Goal: Navigation & Orientation: Find specific page/section

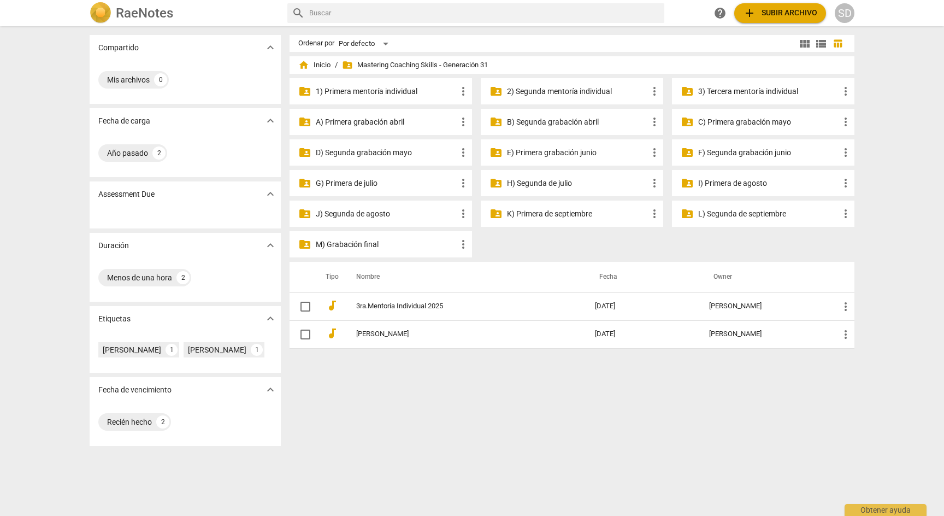
click at [385, 239] on p "M) Grabación final" at bounding box center [386, 244] width 141 height 11
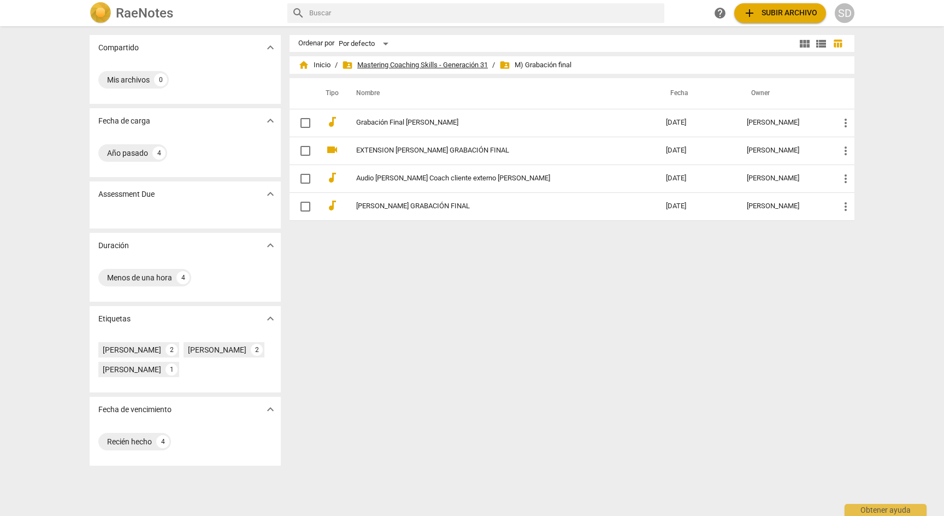
click at [448, 64] on span "folder_shared Mastering Coaching Skills - Generación 31" at bounding box center [415, 65] width 146 height 11
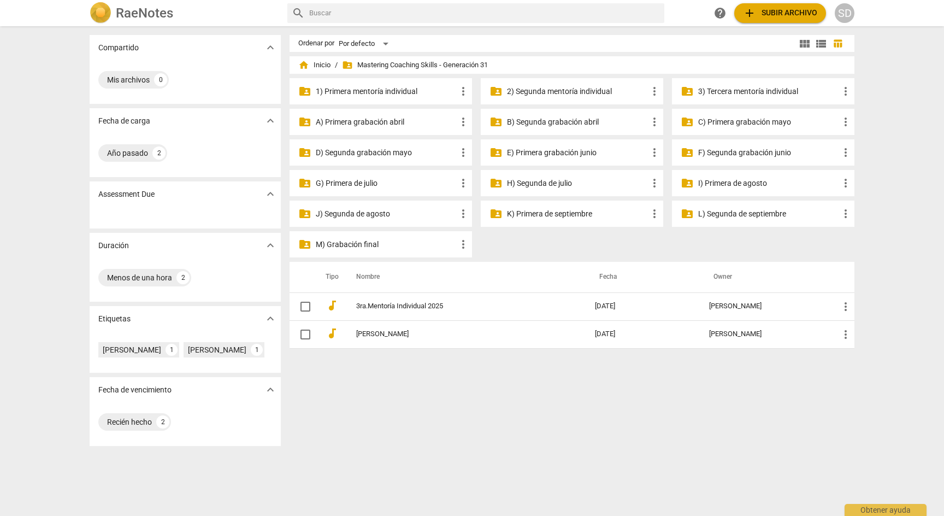
click at [378, 121] on p "A) Primera grabación abril" at bounding box center [386, 121] width 141 height 11
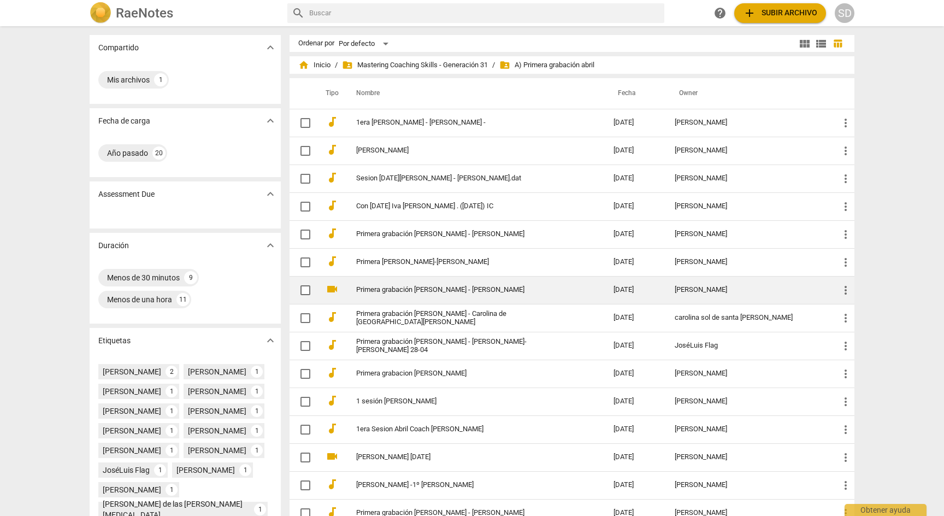
click at [480, 290] on link "Primera grabación [PERSON_NAME] - [PERSON_NAME]" at bounding box center [465, 290] width 218 height 8
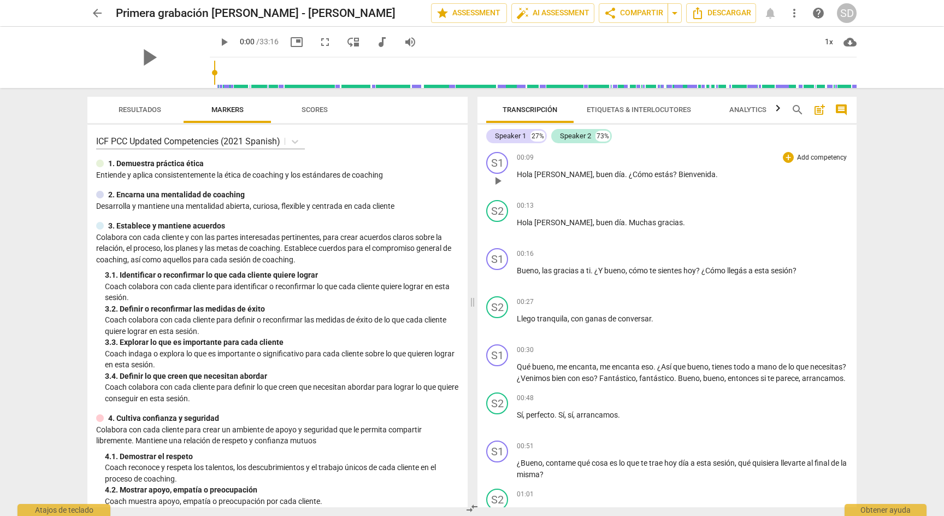
click at [814, 156] on p "Add competency" at bounding box center [822, 158] width 52 height 10
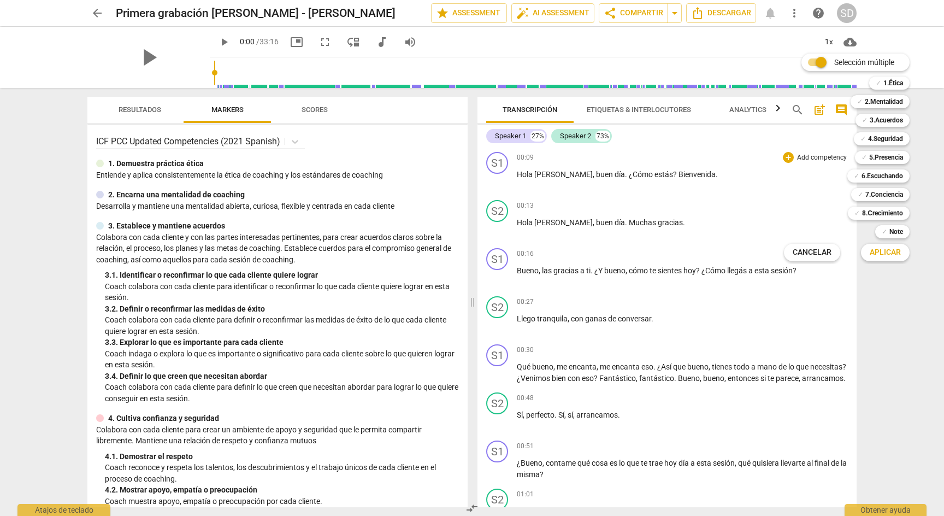
click at [655, 203] on div at bounding box center [472, 258] width 944 height 516
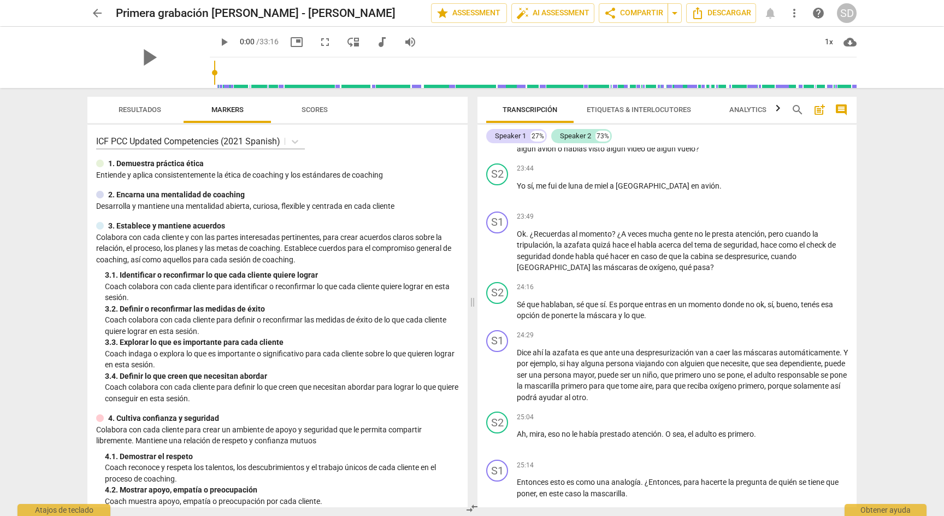
scroll to position [3259, 0]
click at [97, 11] on span "arrow_back" at bounding box center [97, 13] width 13 height 13
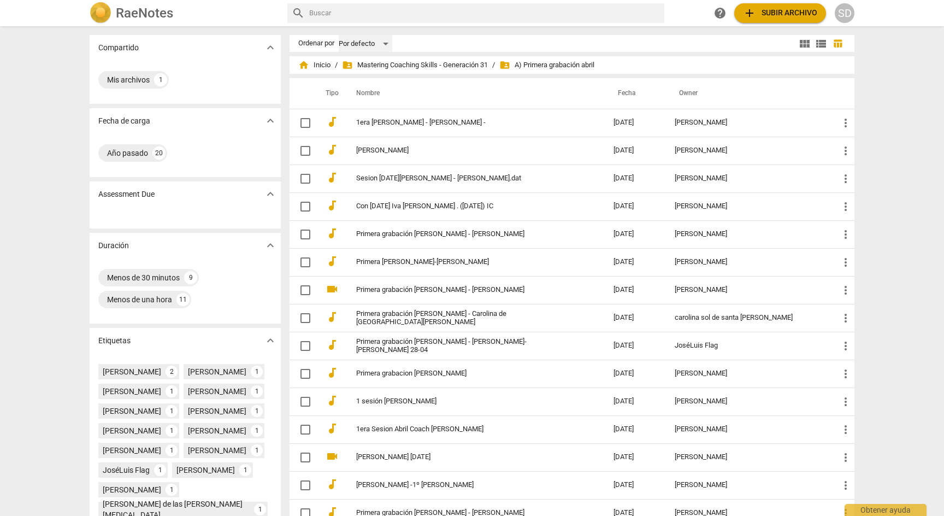
click at [385, 44] on div "Por defecto" at bounding box center [366, 43] width 54 height 17
click at [601, 13] on div at bounding box center [472, 258] width 944 height 516
click at [895, 108] on div "Compartido expand_more Mis archivos 1 Fecha de carga expand_more Año pasado 20 …" at bounding box center [472, 271] width 944 height 488
click at [451, 65] on span "folder_shared Mastering Coaching Skills - Generación 31" at bounding box center [415, 65] width 146 height 11
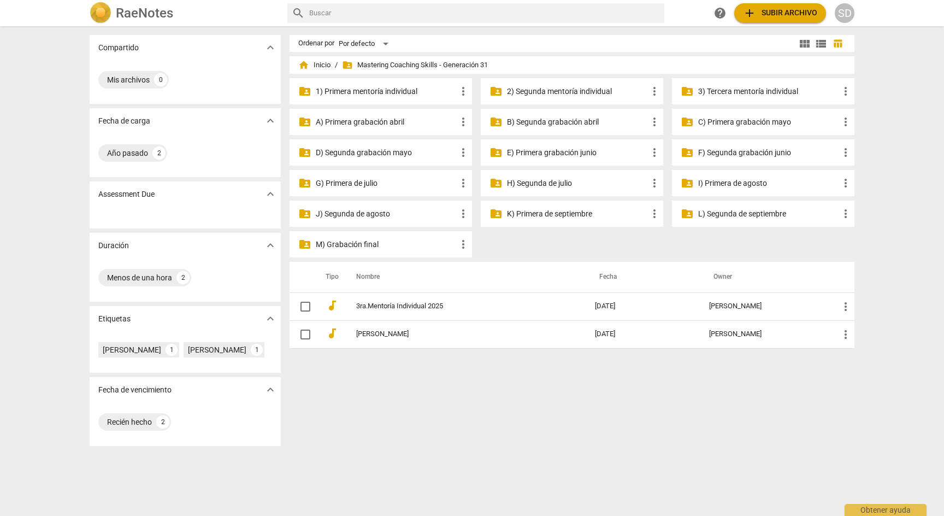
click at [577, 123] on p "B) Segunda grabación abril" at bounding box center [577, 121] width 141 height 11
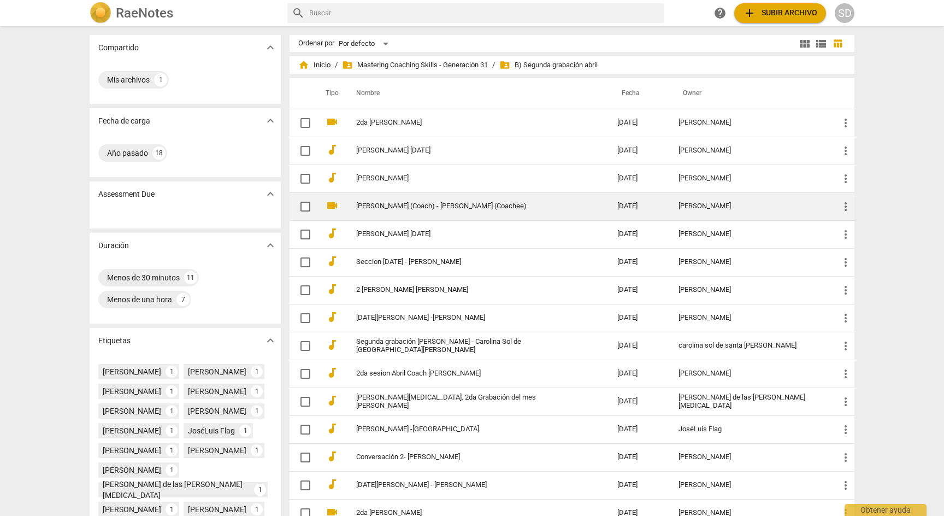
click at [485, 205] on link "[PERSON_NAME] (Coach) - [PERSON_NAME] (Coachee)" at bounding box center [467, 206] width 222 height 8
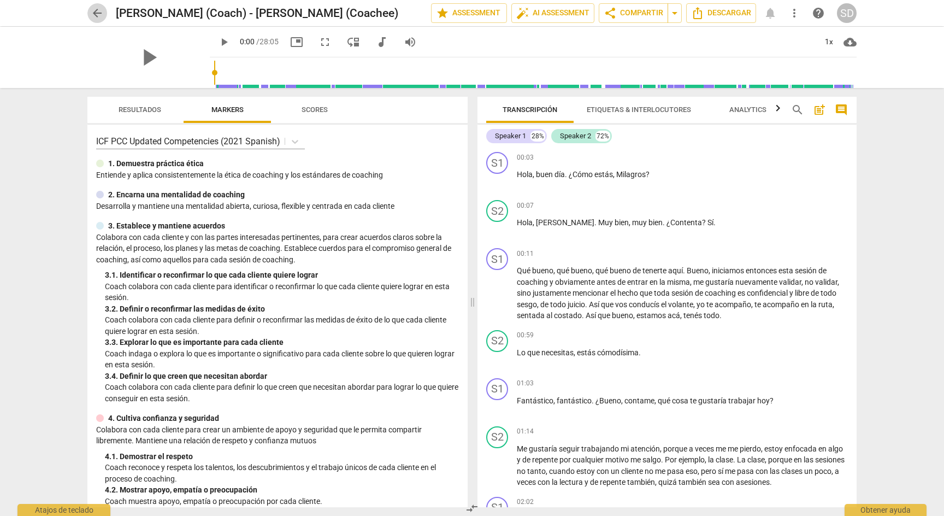
click at [96, 11] on span "arrow_back" at bounding box center [97, 13] width 13 height 13
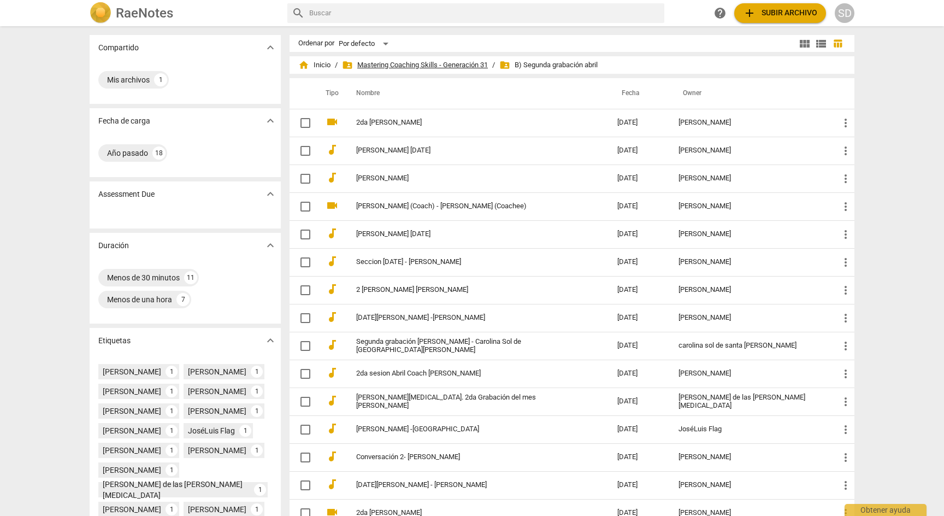
click at [467, 63] on span "folder_shared Mastering Coaching Skills - Generación 31" at bounding box center [415, 65] width 146 height 11
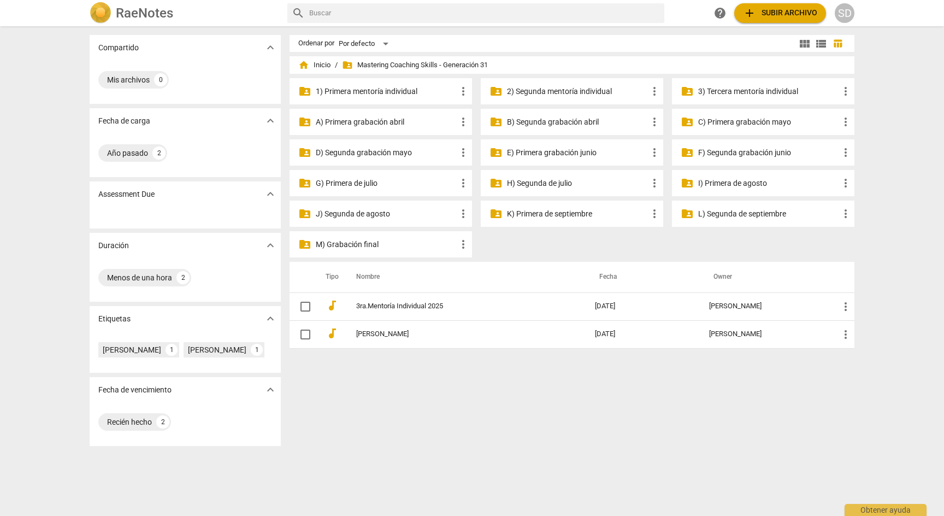
click at [772, 119] on p "C) Primera grabación mayo" at bounding box center [768, 121] width 141 height 11
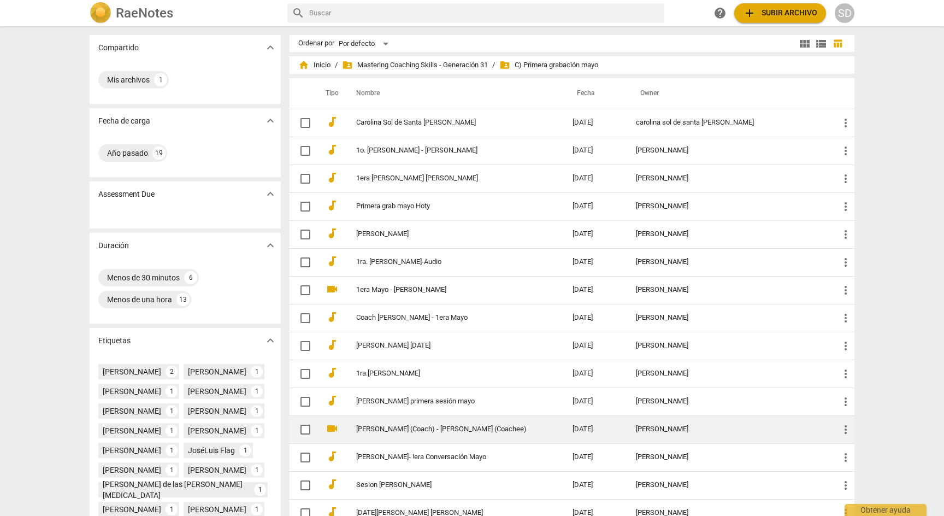
click at [447, 431] on link "[PERSON_NAME] (Coach) - [PERSON_NAME] (Coachee)" at bounding box center [444, 429] width 177 height 8
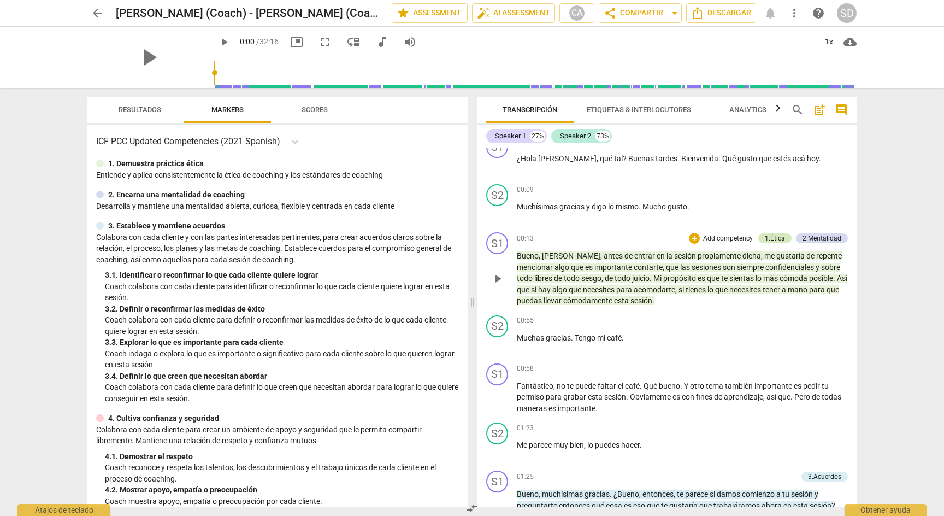
scroll to position [9, 0]
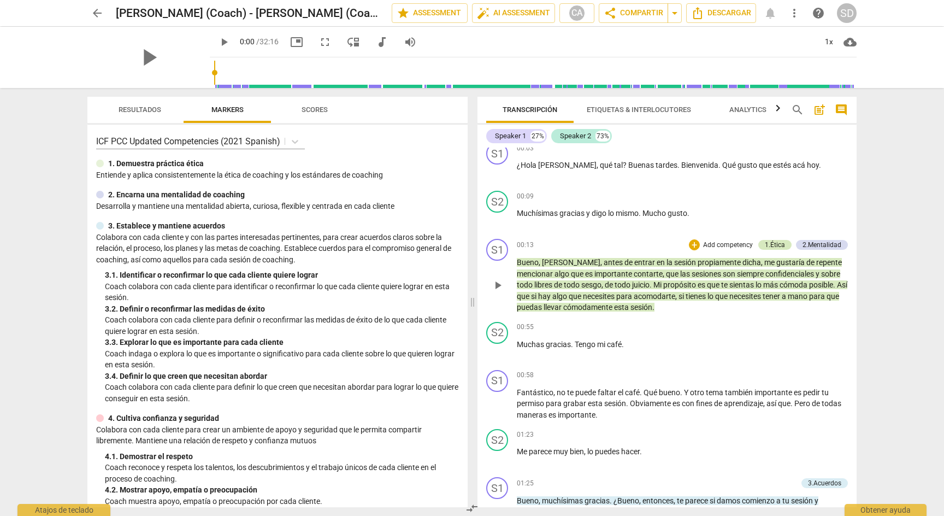
click at [773, 246] on div "1.Ética" at bounding box center [775, 245] width 20 height 10
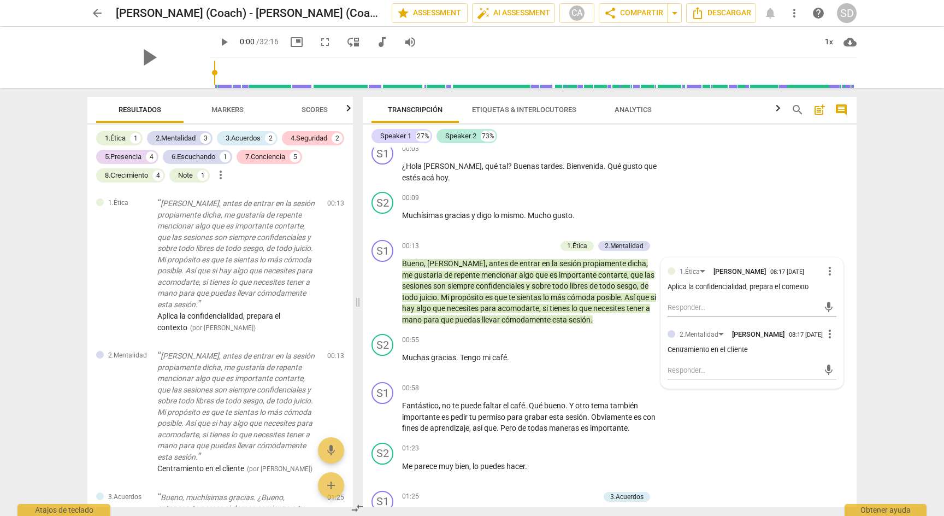
click at [930, 210] on div "arrow_back [PERSON_NAME] (Coach) - [PERSON_NAME] (Coachee) edit star Assessment…" at bounding box center [472, 258] width 944 height 516
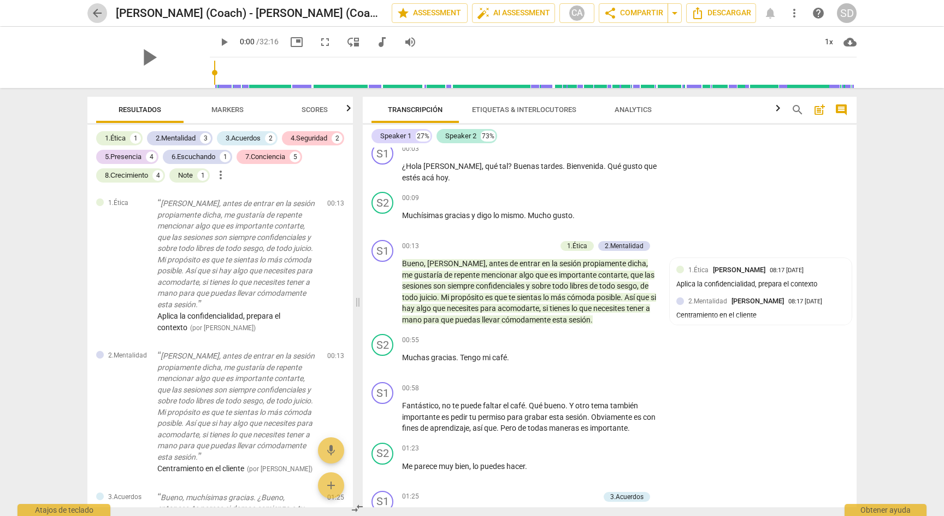
click at [96, 10] on span "arrow_back" at bounding box center [97, 13] width 13 height 13
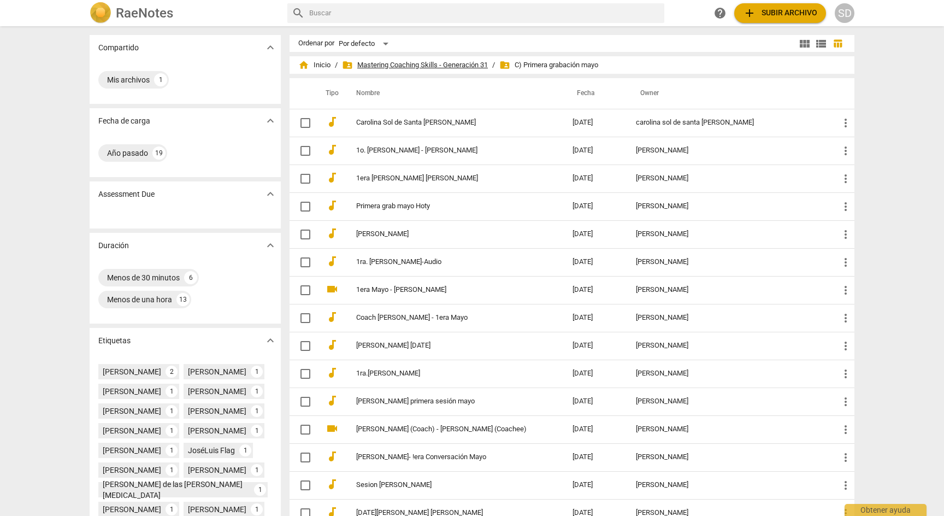
click at [455, 63] on span "folder_shared Mastering Coaching Skills - Generación 31" at bounding box center [415, 65] width 146 height 11
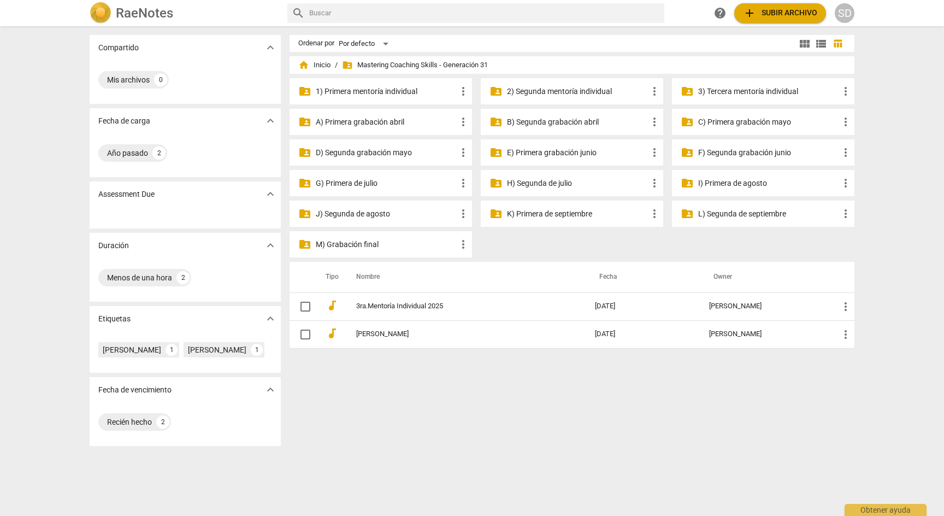
click at [391, 151] on p "D) Segunda grabación mayo" at bounding box center [386, 152] width 141 height 11
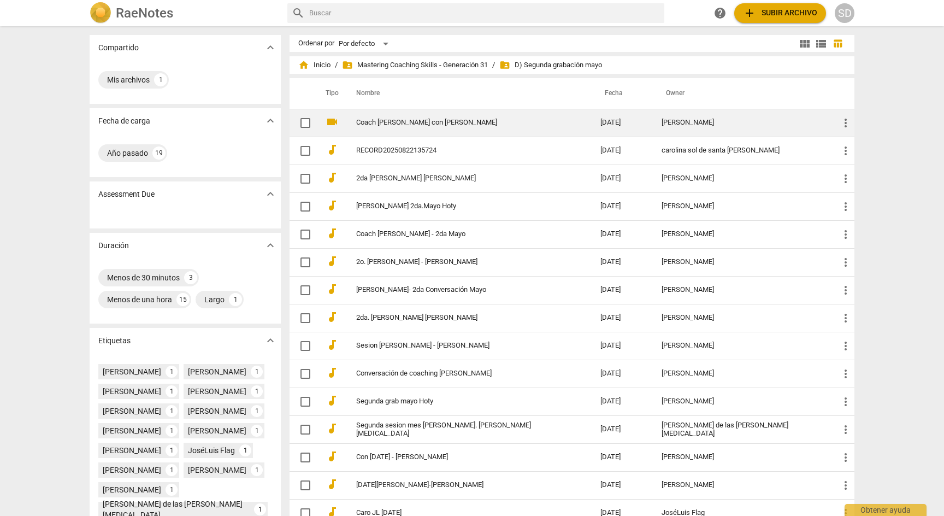
click at [527, 128] on td "Coach [PERSON_NAME] con [PERSON_NAME]" at bounding box center [467, 123] width 249 height 28
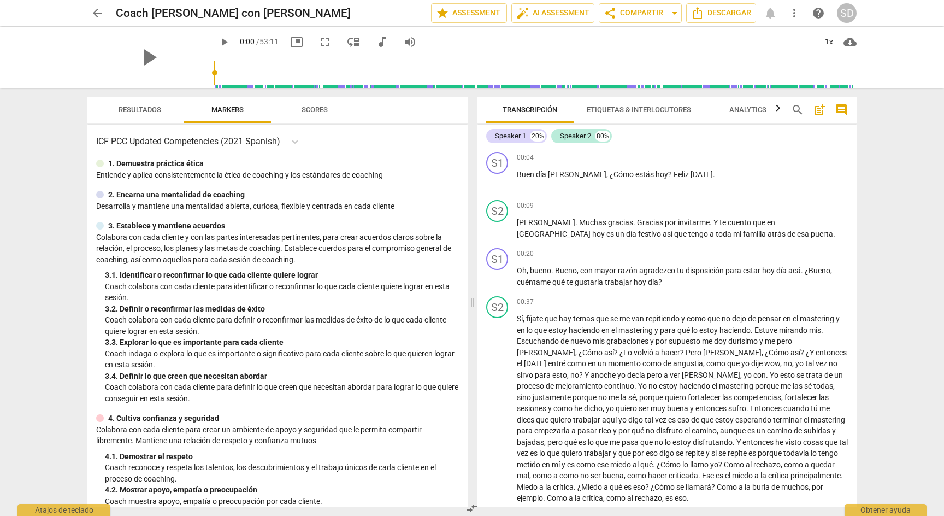
click at [96, 13] on span "arrow_back" at bounding box center [97, 13] width 13 height 13
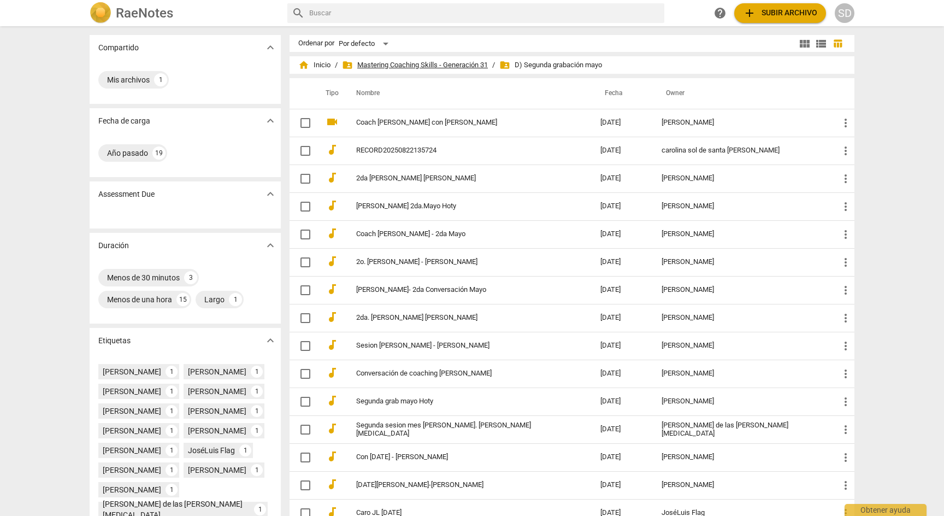
click at [450, 64] on span "folder_shared Mastering Coaching Skills - Generación 31" at bounding box center [415, 65] width 146 height 11
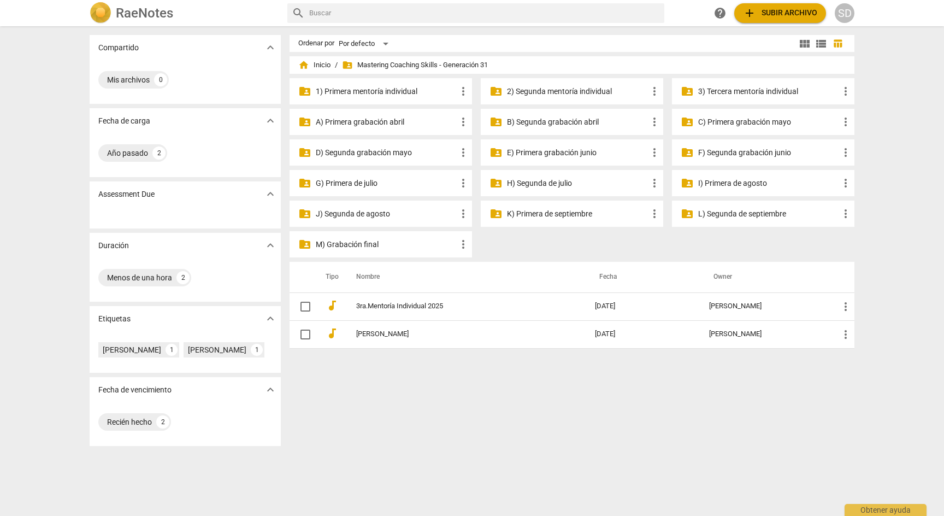
click at [588, 149] on p "E) Primera grabación junio" at bounding box center [577, 152] width 141 height 11
click at [736, 151] on p "F) Segunda grabación junio" at bounding box center [768, 152] width 141 height 11
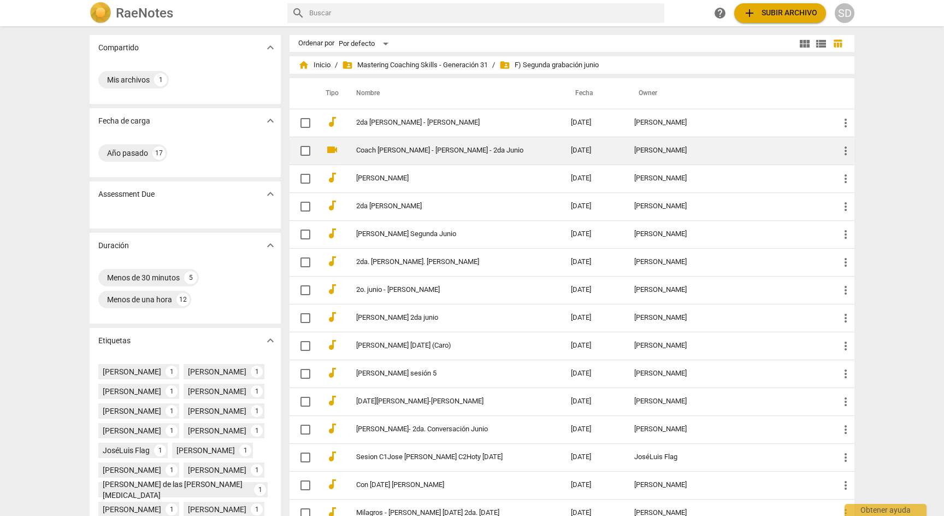
click at [489, 147] on link "Coach [PERSON_NAME] - [PERSON_NAME] - 2da Junio" at bounding box center [443, 150] width 175 height 8
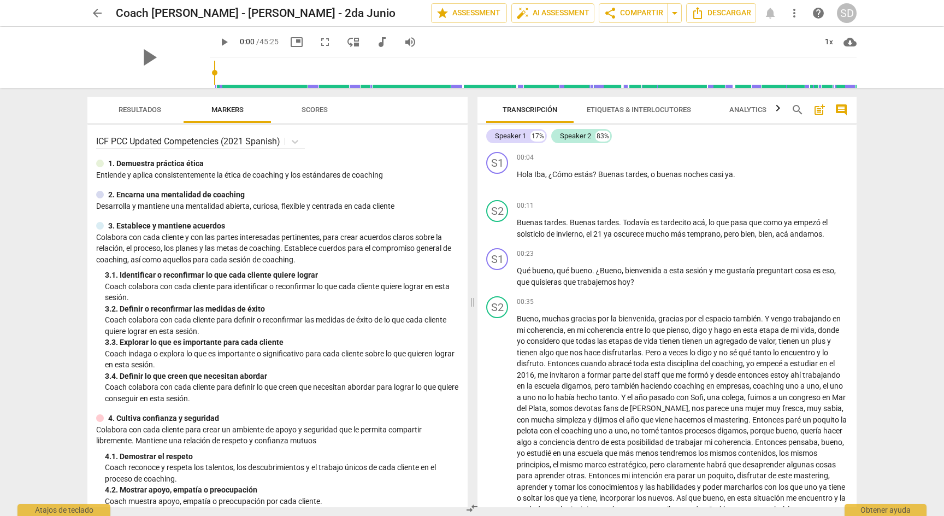
click at [96, 14] on span "arrow_back" at bounding box center [97, 13] width 13 height 13
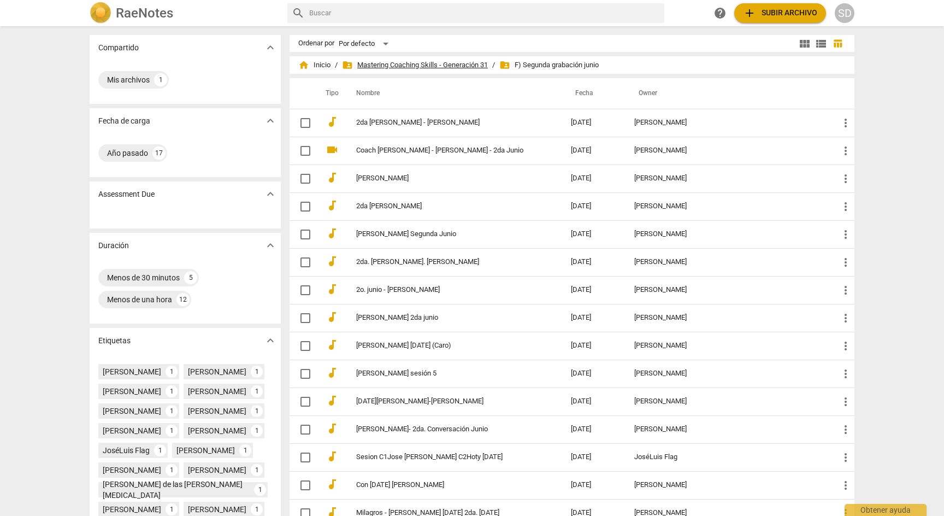
click at [464, 61] on span "folder_shared Mastering Coaching Skills - Generación 31" at bounding box center [415, 65] width 146 height 11
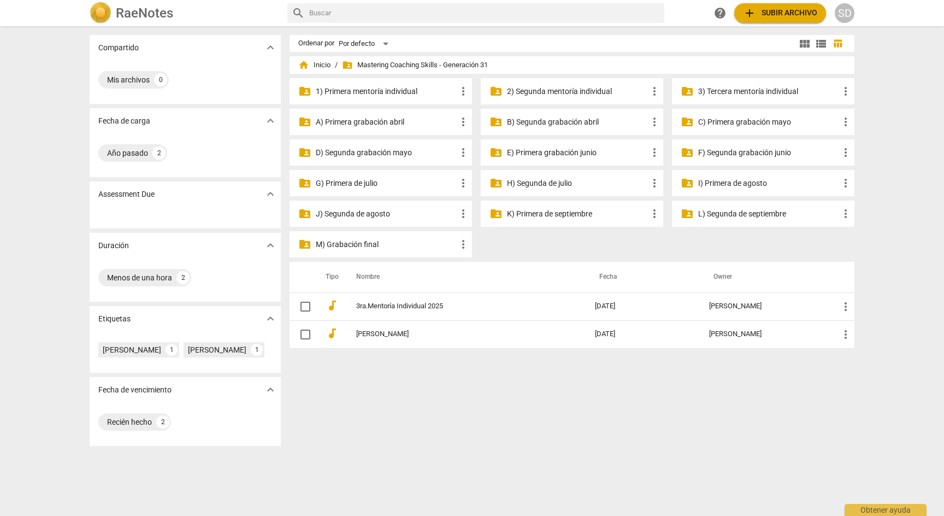
click at [332, 181] on p "G) Primera de julio" at bounding box center [386, 183] width 141 height 11
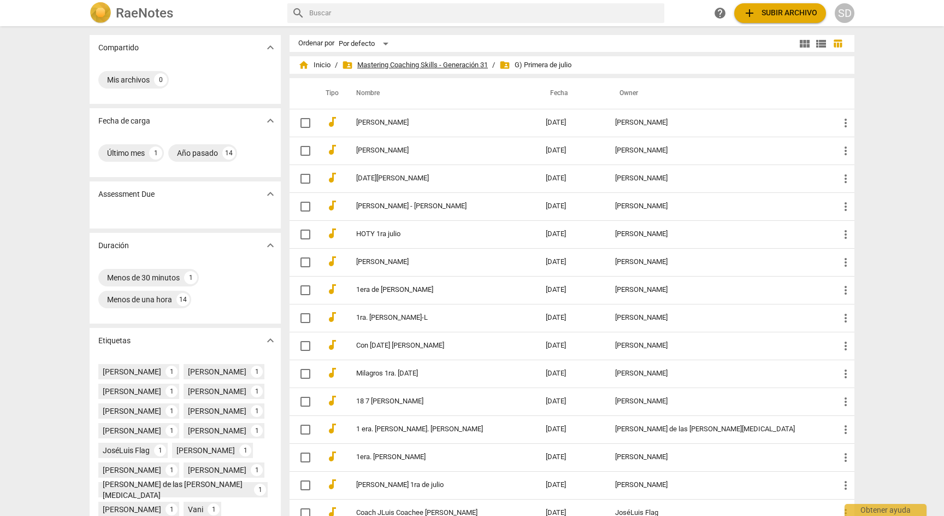
click at [414, 64] on span "folder_shared Mastering Coaching Skills - Generación 31" at bounding box center [415, 65] width 146 height 11
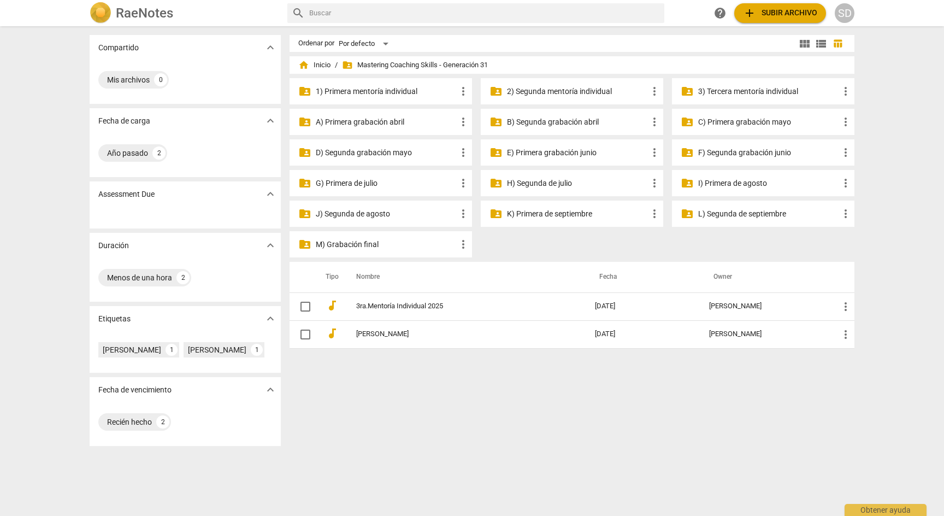
click at [559, 185] on p "H) Segunda de julio" at bounding box center [577, 183] width 141 height 11
click at [733, 186] on p "I) Primera de agosto" at bounding box center [768, 183] width 141 height 11
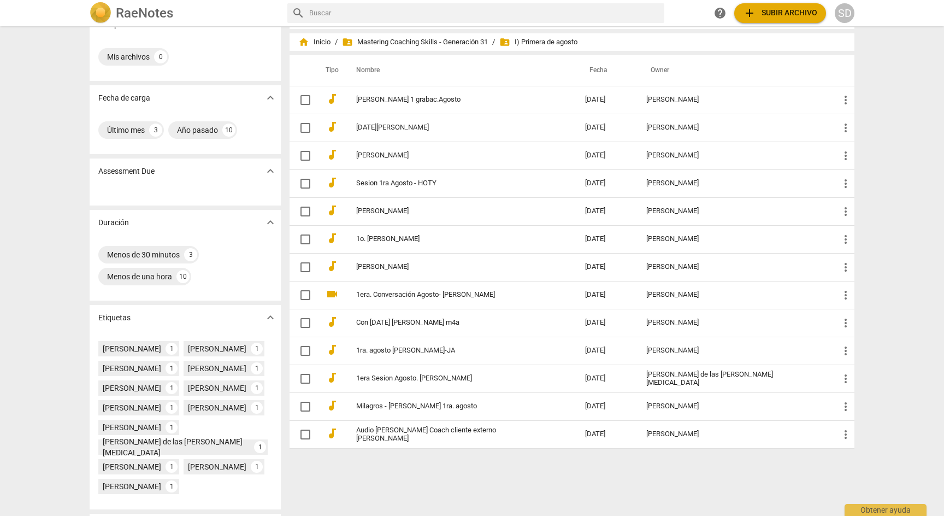
scroll to position [19, 0]
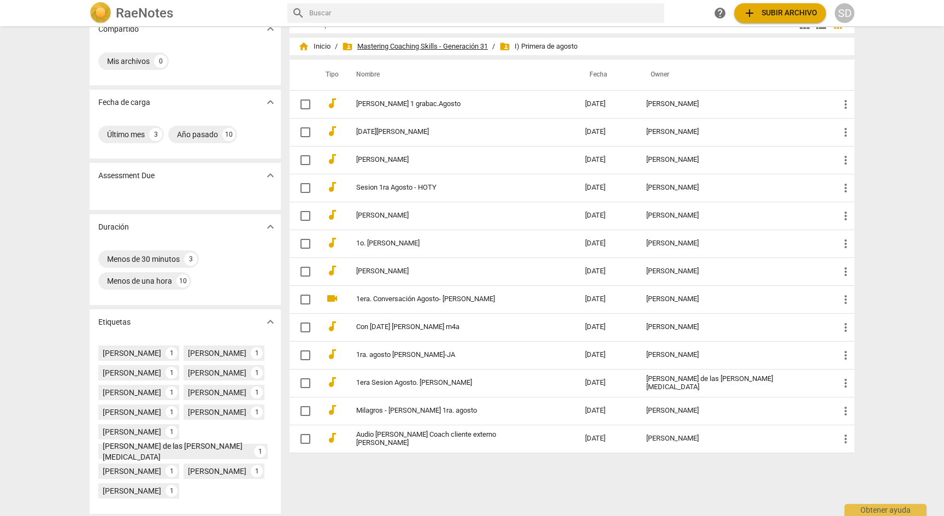
click at [447, 45] on span "folder_shared Mastering Coaching Skills - Generación 31" at bounding box center [415, 46] width 146 height 11
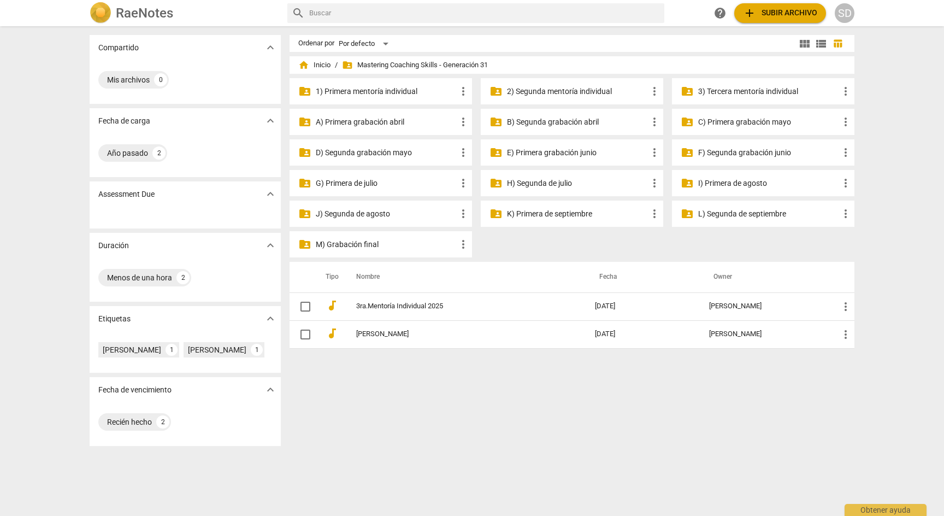
click at [334, 214] on p "J) Segunda de agosto" at bounding box center [386, 213] width 141 height 11
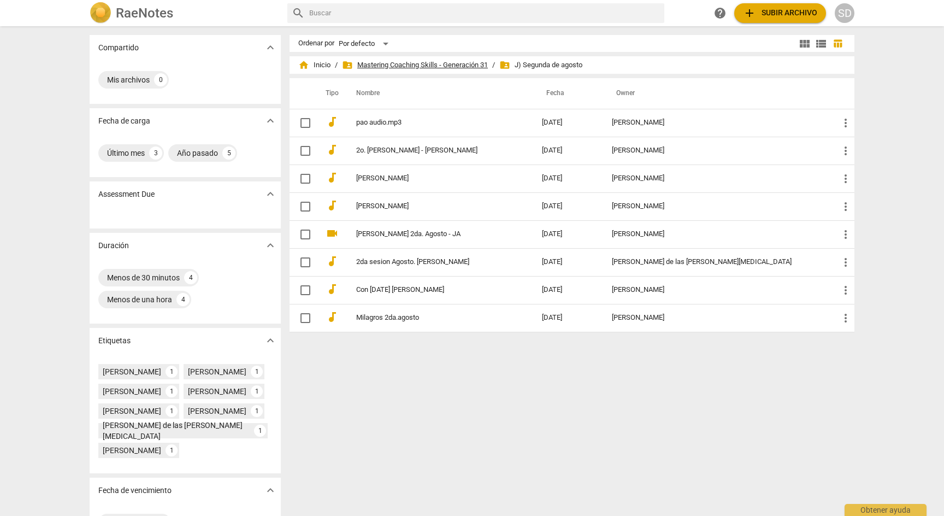
click at [456, 61] on span "folder_shared Mastering Coaching Skills - Generación 31" at bounding box center [415, 65] width 146 height 11
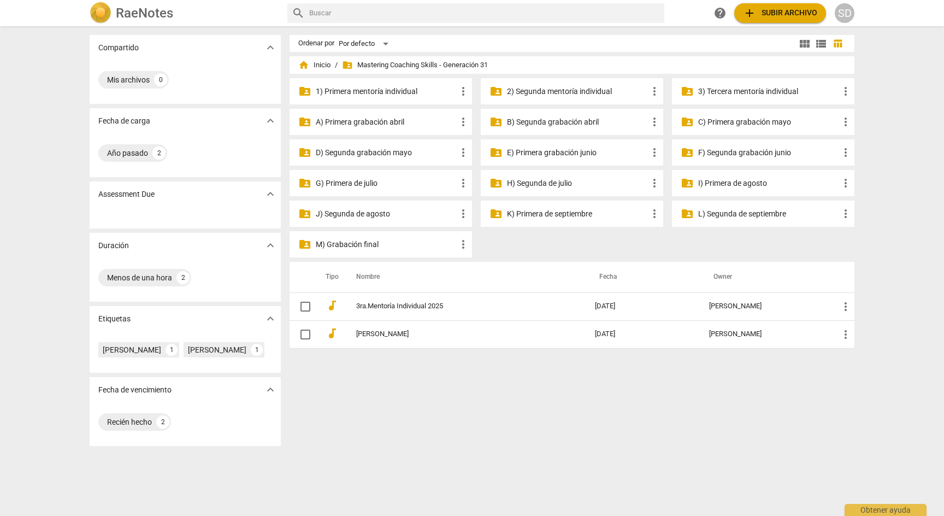
click at [558, 211] on p "K) Primera de septiembre" at bounding box center [577, 213] width 141 height 11
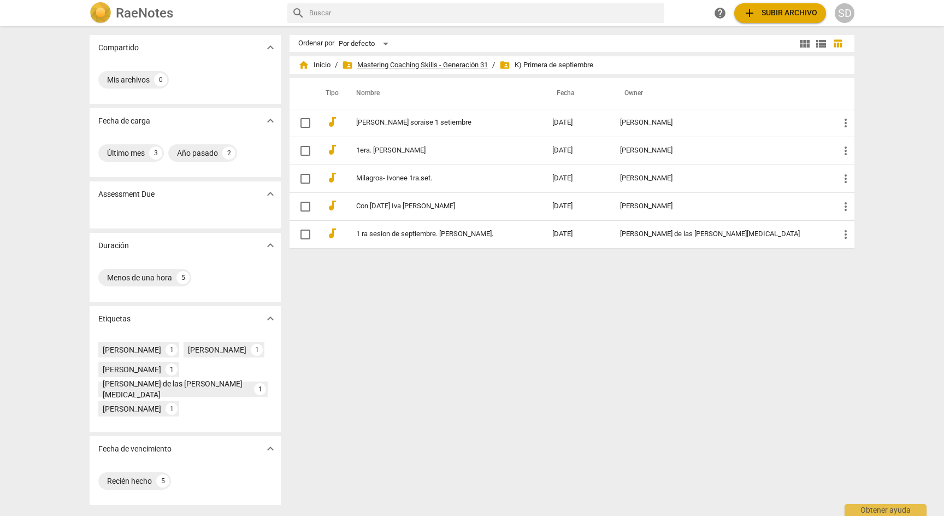
click at [469, 60] on span "folder_shared Mastering Coaching Skills - Generación 31" at bounding box center [415, 65] width 146 height 11
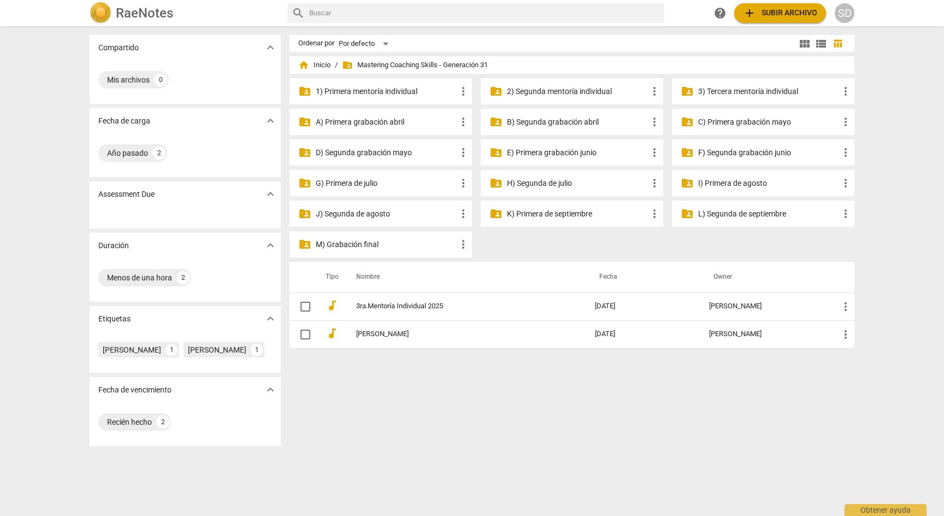
click at [752, 213] on p "L) Segunda de septiembre" at bounding box center [768, 213] width 141 height 11
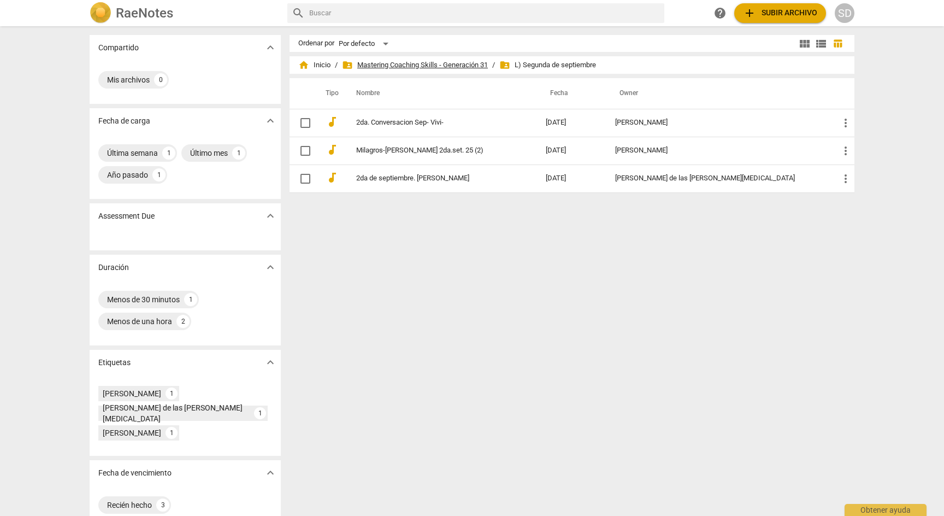
click at [401, 67] on span "folder_shared Mastering Coaching Skills - Generación 31" at bounding box center [415, 65] width 146 height 11
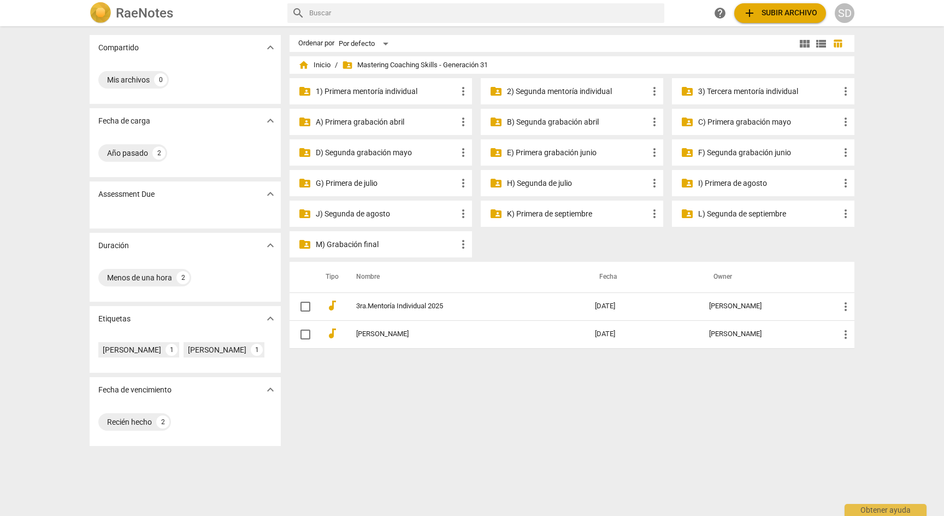
click at [592, 88] on p "2) Segunda mentoría individual" at bounding box center [577, 91] width 141 height 11
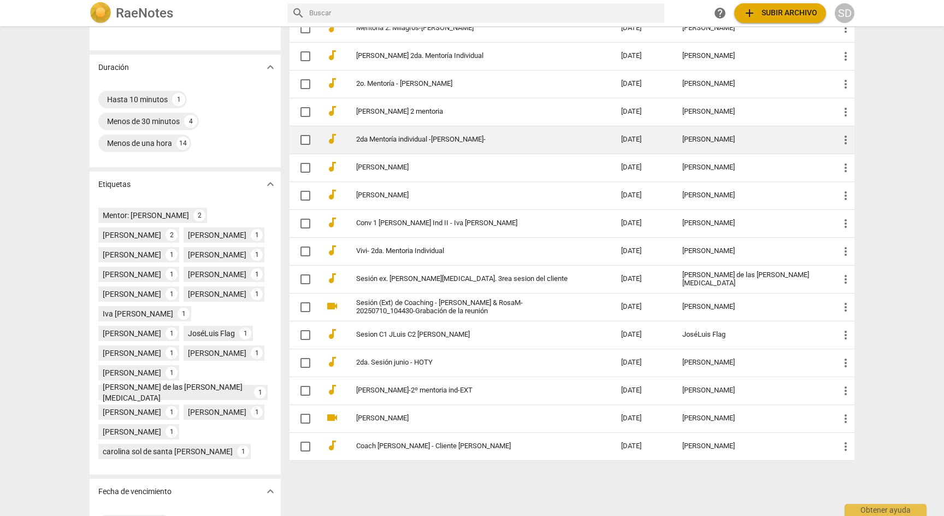
scroll to position [179, 0]
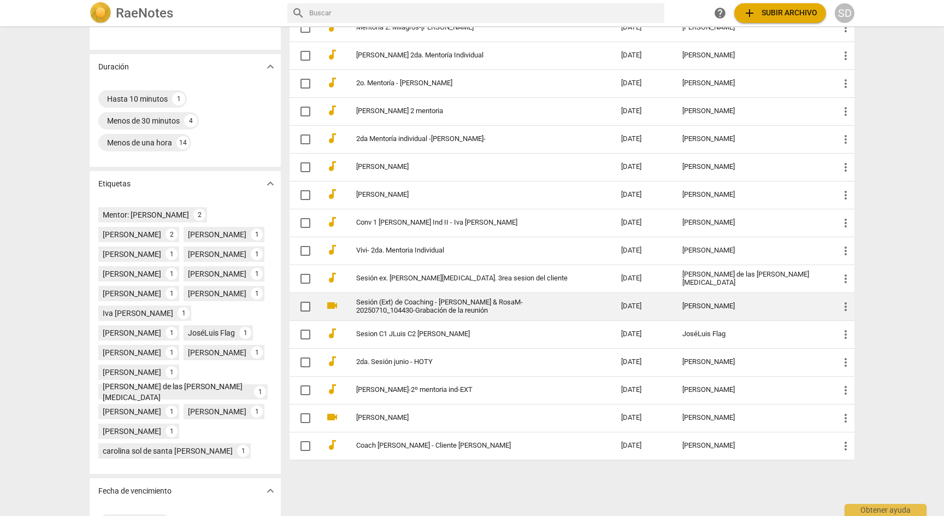
click at [479, 298] on link "Sesión (Ext) de Coaching - [PERSON_NAME] & RosaM-20250710_104430-Grabación de…" at bounding box center [469, 306] width 226 height 16
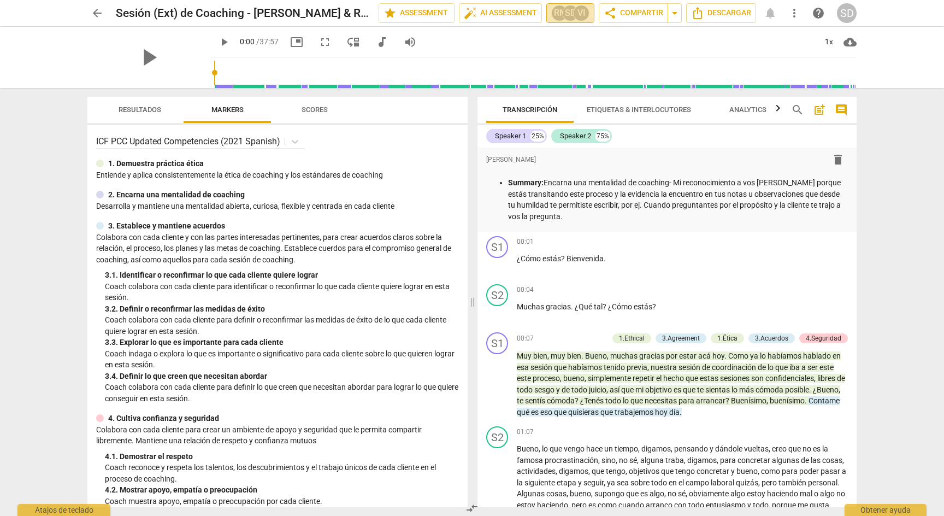
click at [583, 14] on div "VI" at bounding box center [581, 13] width 16 height 16
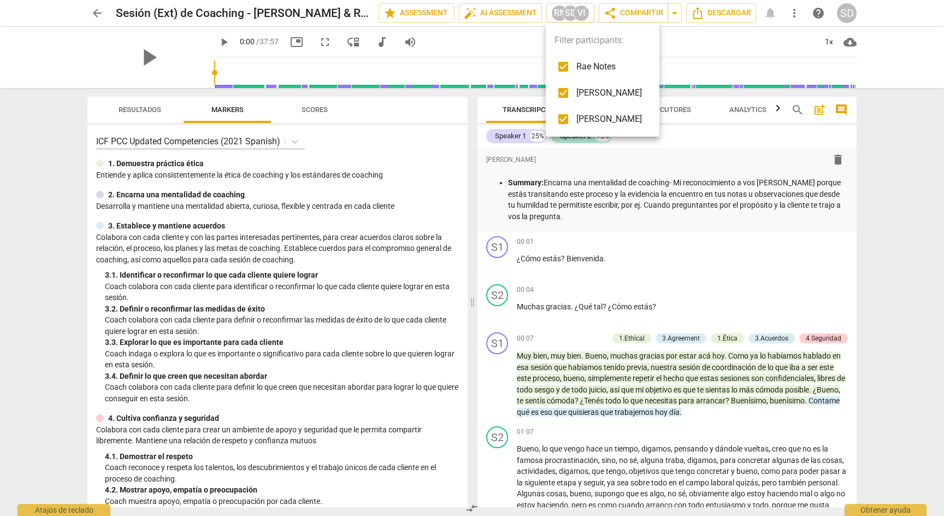
click at [903, 44] on div at bounding box center [472, 258] width 944 height 516
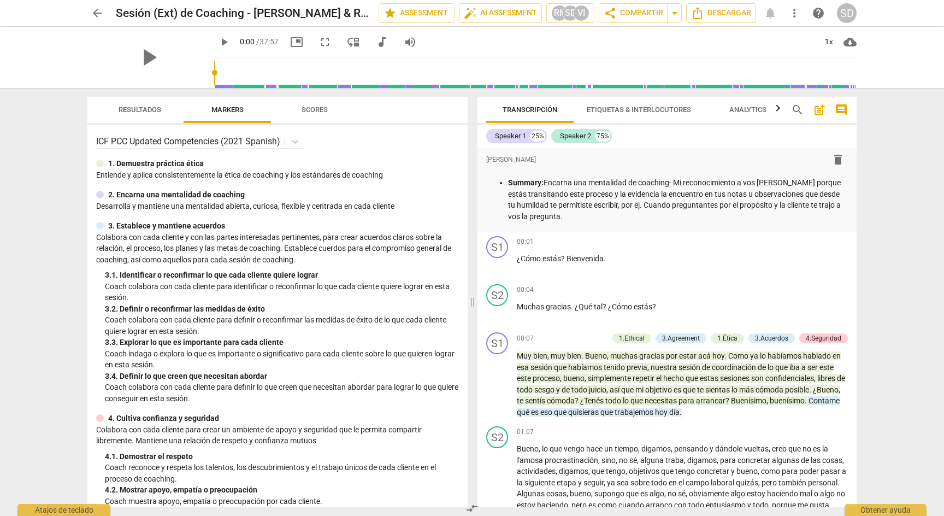
click at [95, 13] on span "arrow_back" at bounding box center [97, 13] width 13 height 13
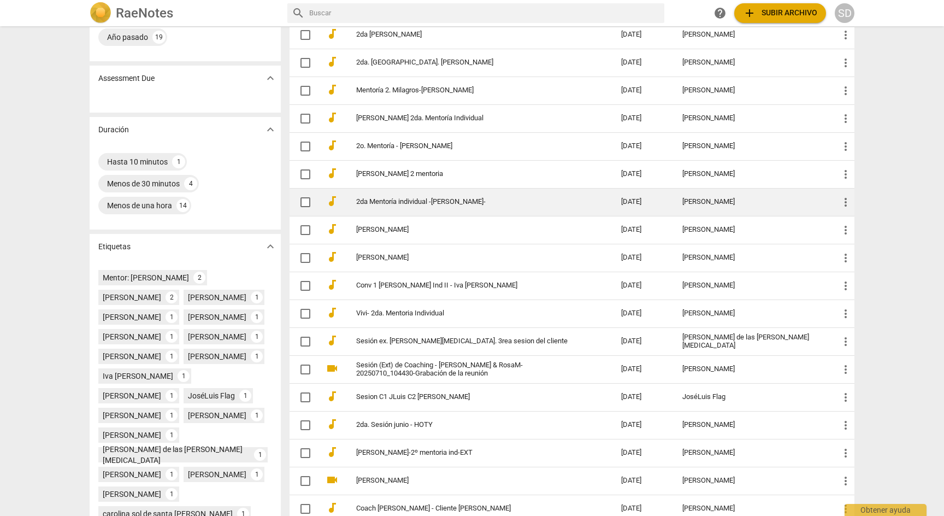
scroll to position [120, 0]
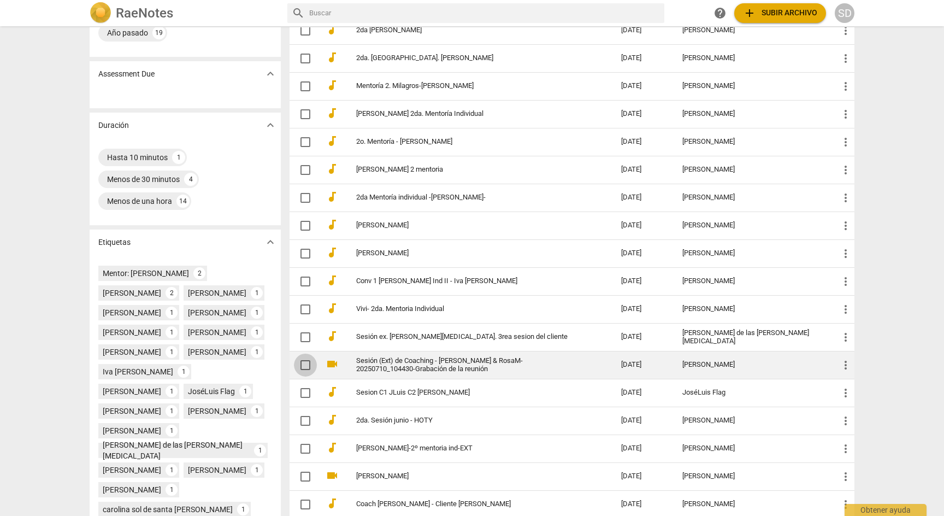
click at [305, 364] on input "checkbox" at bounding box center [305, 364] width 23 height 13
checkbox input "false"
click at [303, 365] on input "checkbox" at bounding box center [305, 364] width 23 height 13
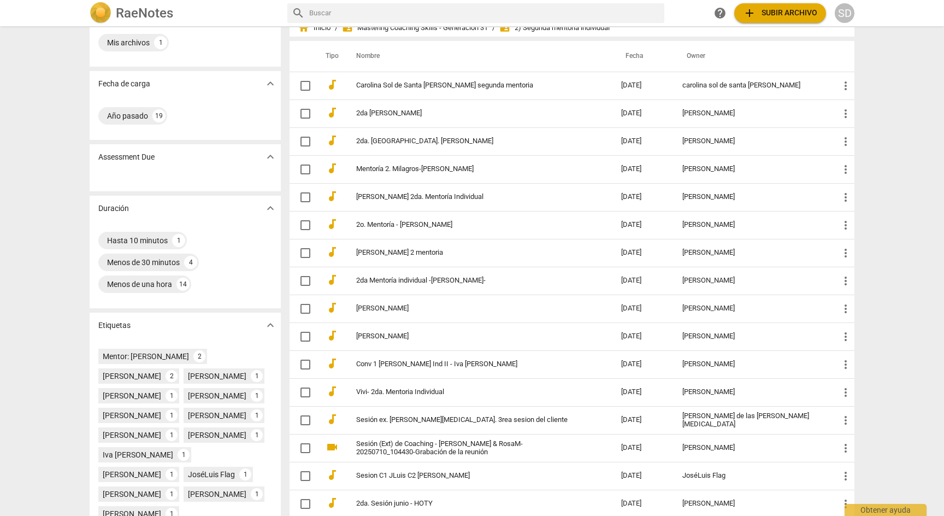
scroll to position [0, 0]
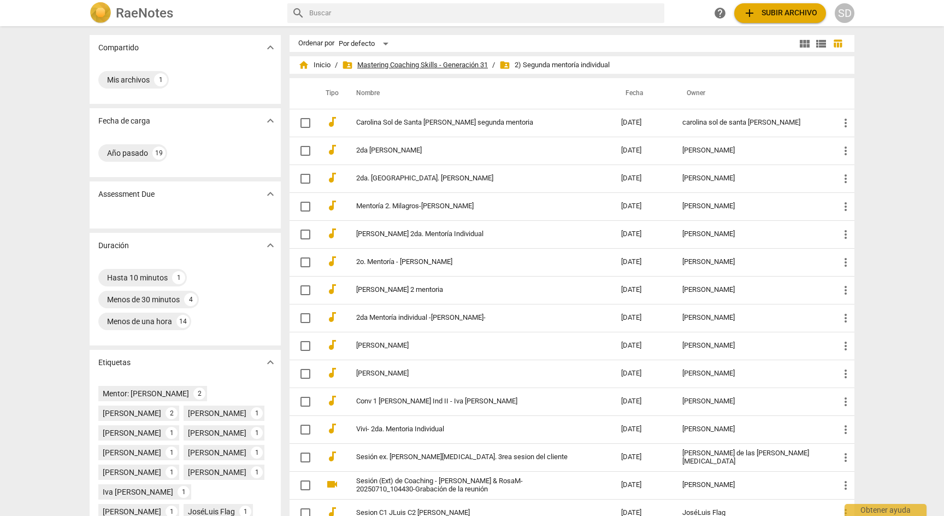
click at [463, 63] on span "folder_shared Mastering Coaching Skills - Generación 31" at bounding box center [415, 65] width 146 height 11
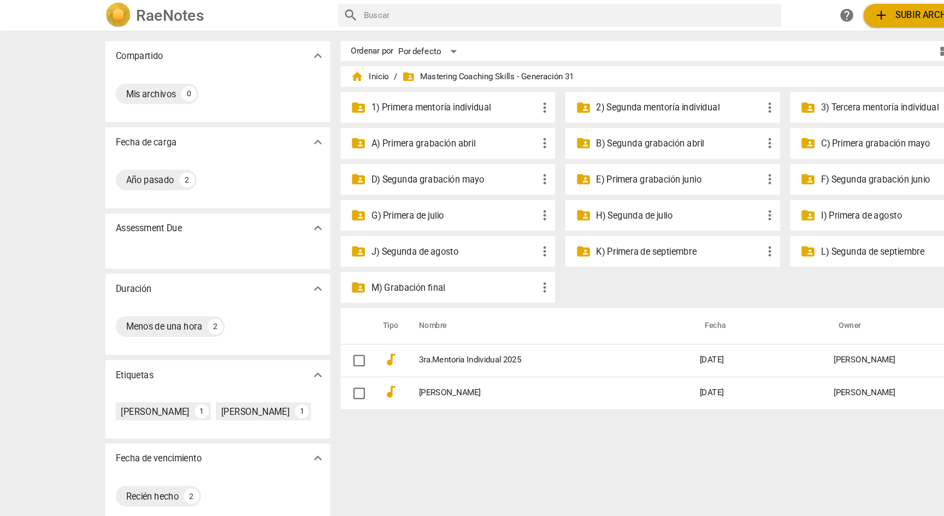
click at [574, 90] on p "2) Segunda mentoría individual" at bounding box center [577, 91] width 141 height 11
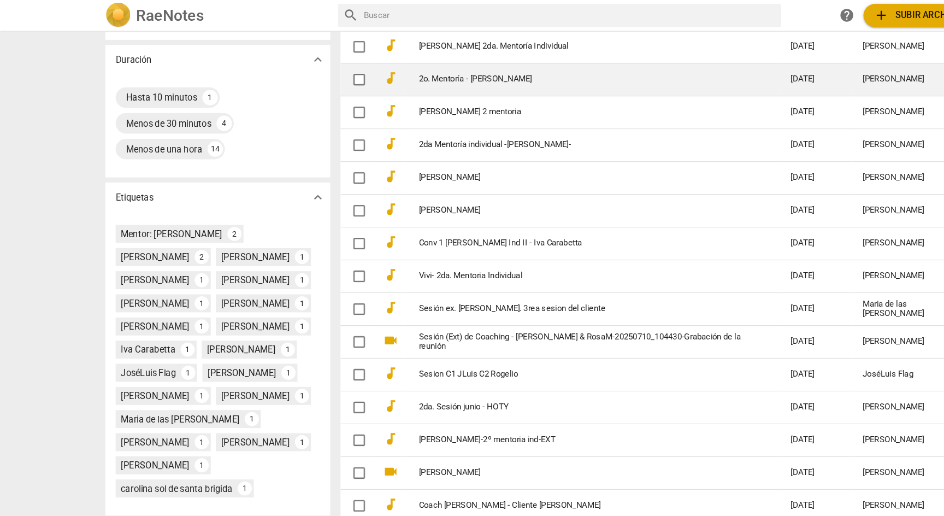
scroll to position [222, 0]
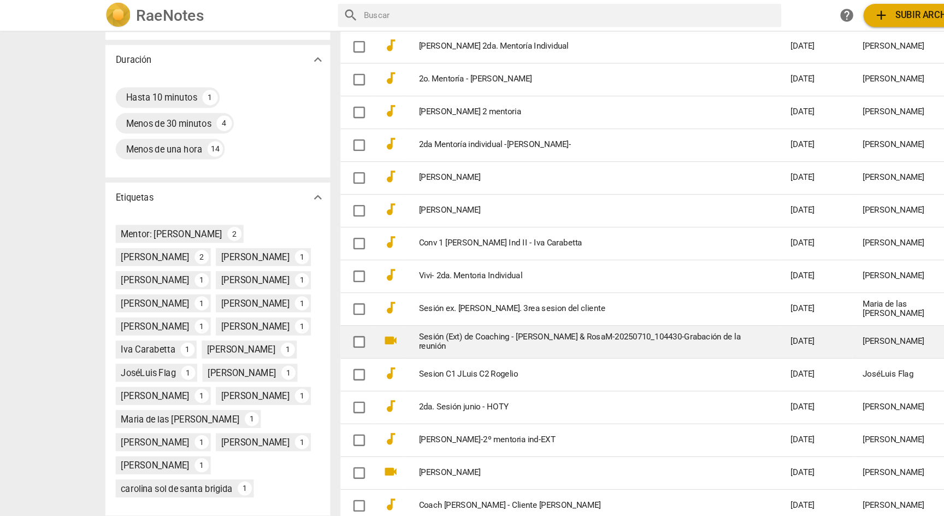
click at [431, 282] on link "Sesión (Ext) de Coaching - [PERSON_NAME] & RosaM-20250710_104430-Grabación de…" at bounding box center [494, 290] width 277 height 16
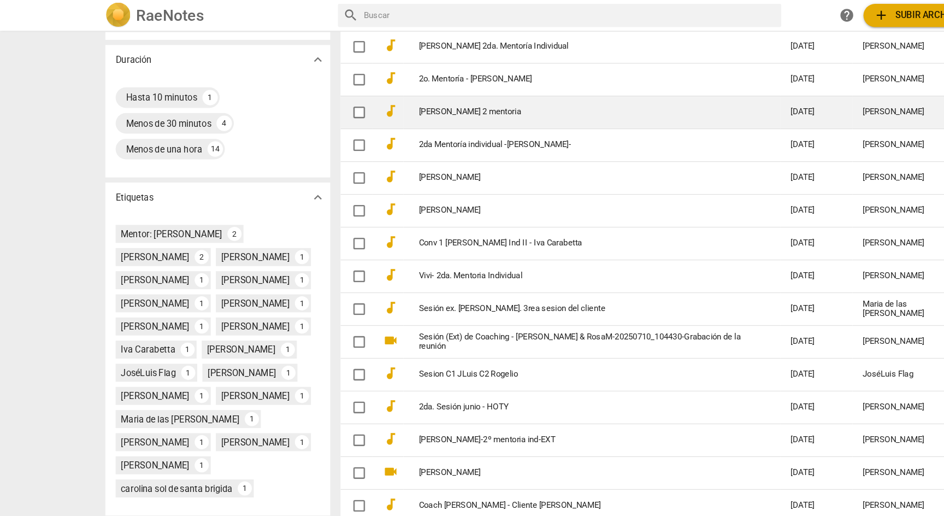
scroll to position [253, 0]
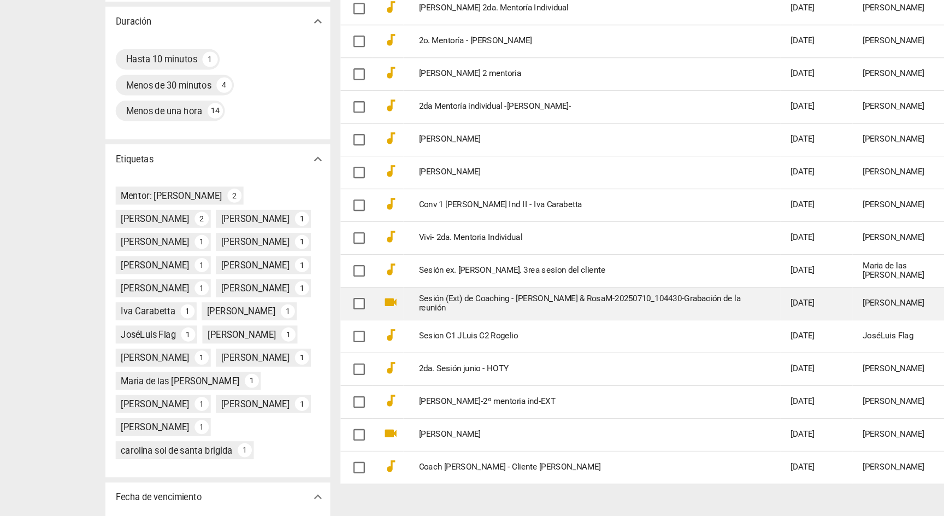
click at [517, 282] on link "Sesión (Ext) de Coaching - [PERSON_NAME] & RosaM-20250710_104430-Grabación de…" at bounding box center [494, 290] width 277 height 16
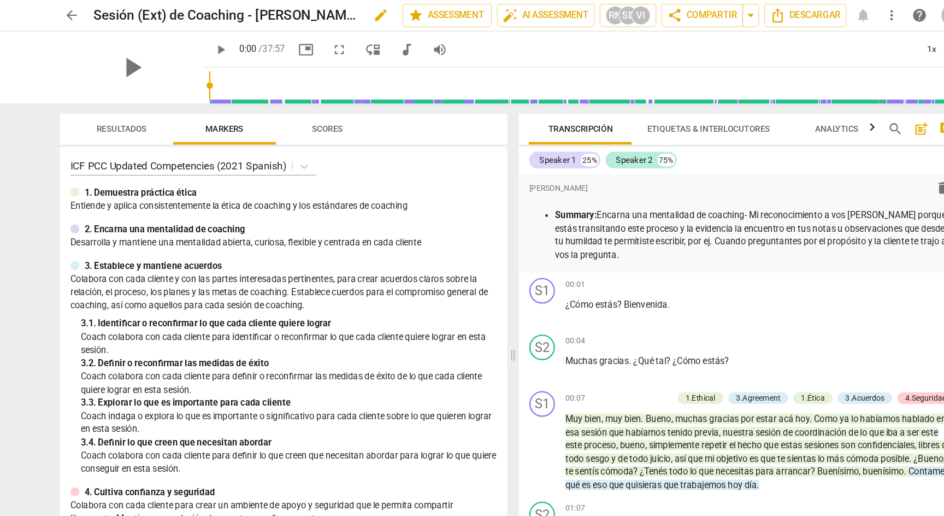
click at [326, 14] on h2 "Sesión (Ext) de Coaching - [PERSON_NAME] & RosaM-20250710_104430-Grabación de…" at bounding box center [229, 14] width 226 height 14
